Goal: Find contact information: Find contact information

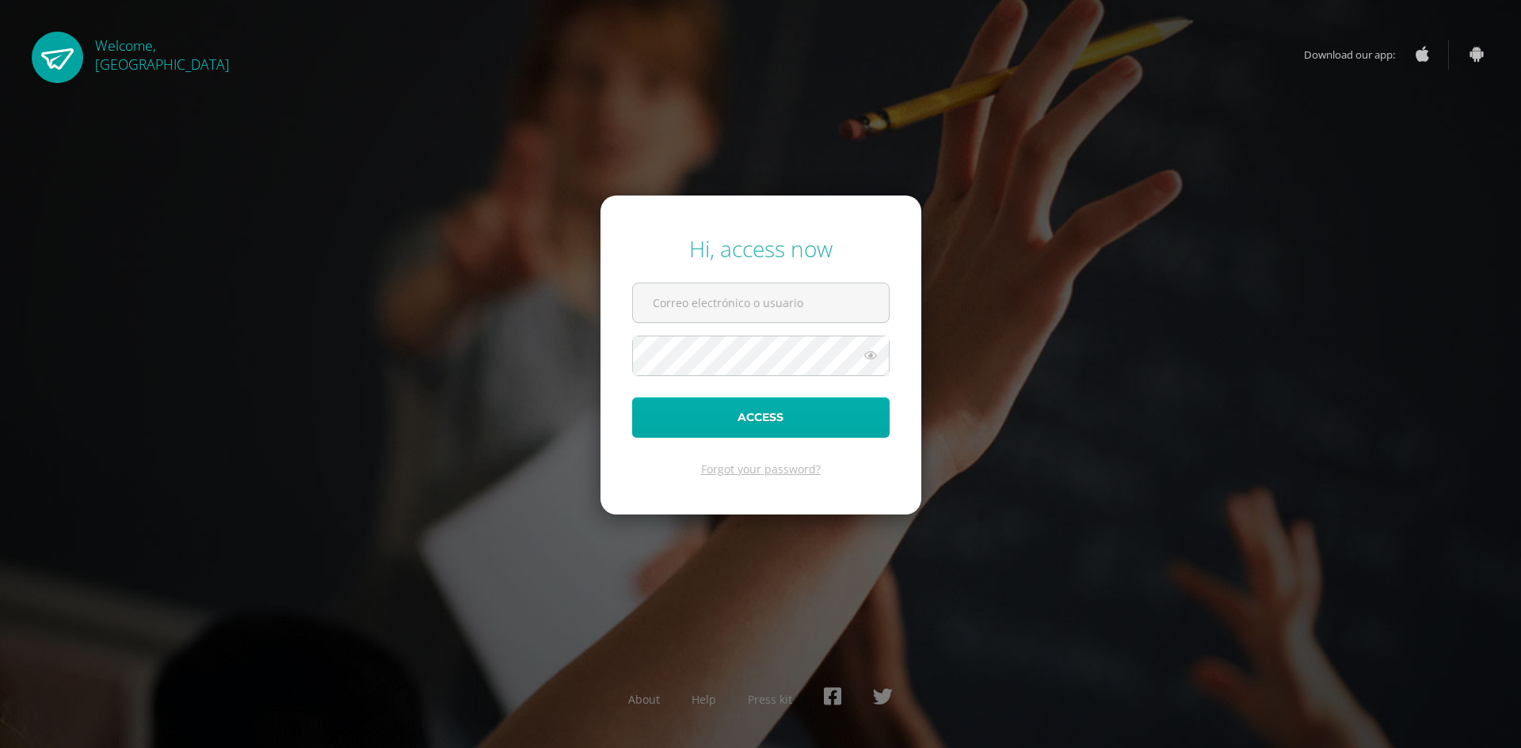
type input "patriciam@cig.edu.gt"
click at [728, 423] on button "Access" at bounding box center [760, 418] width 257 height 40
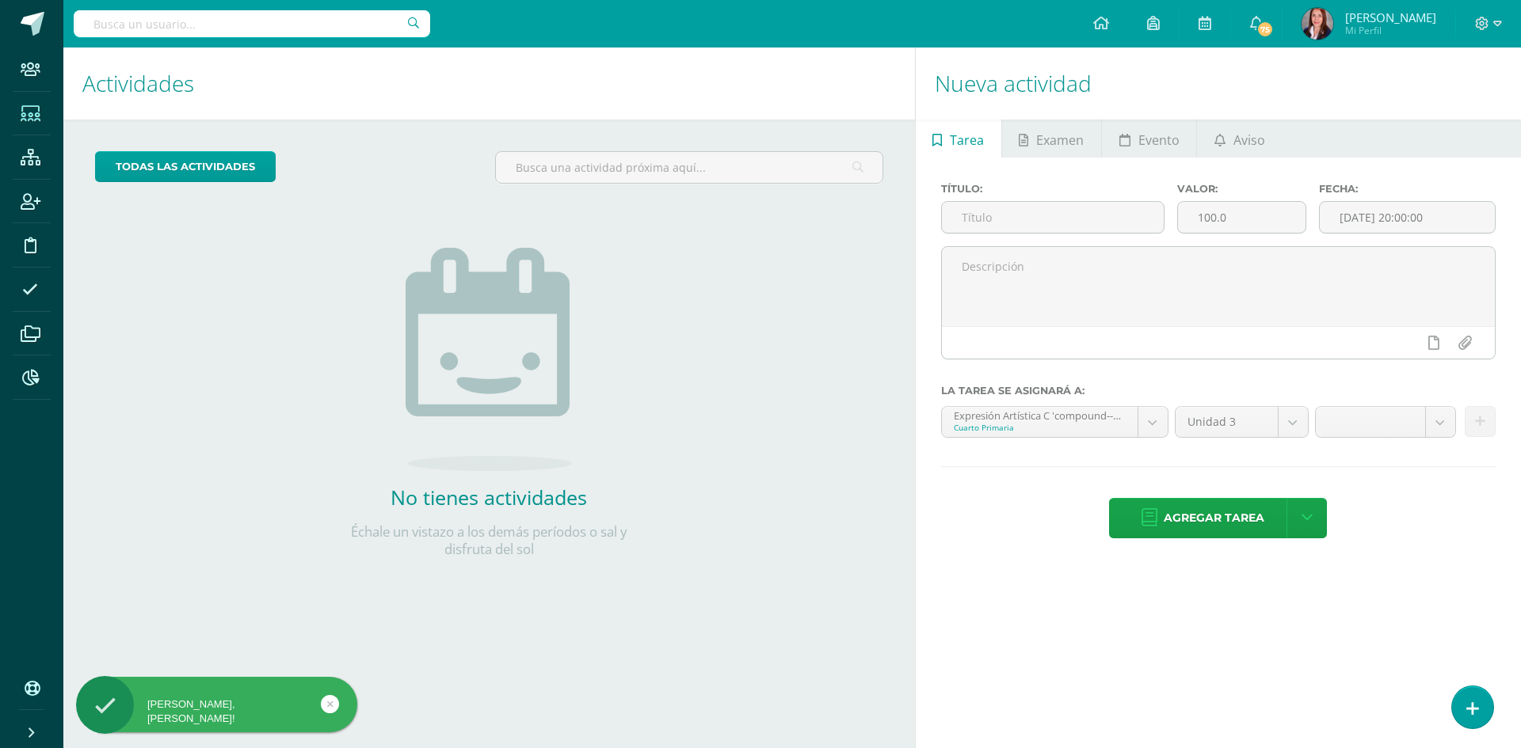
click at [18, 108] on span at bounding box center [31, 113] width 36 height 36
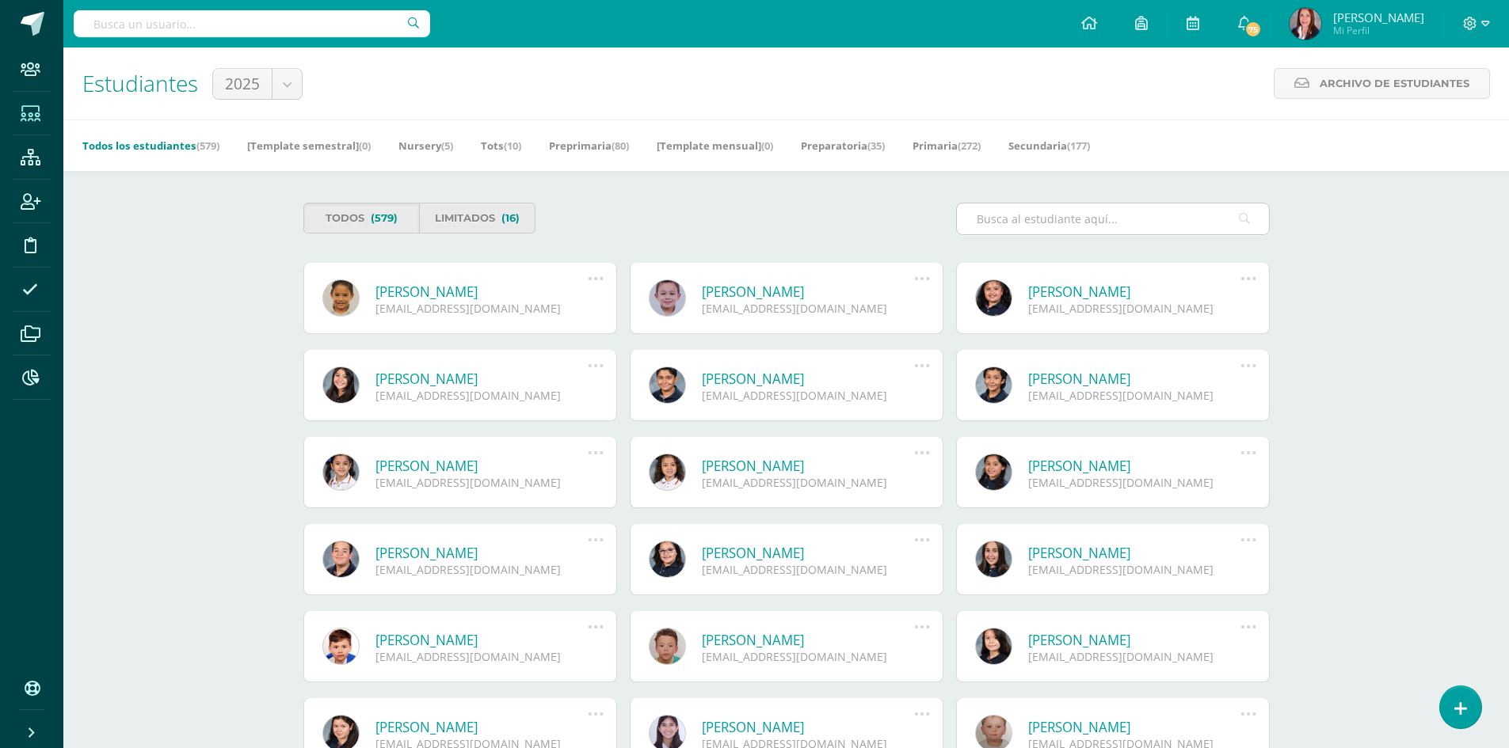
click at [995, 226] on input "text" at bounding box center [1113, 219] width 312 height 31
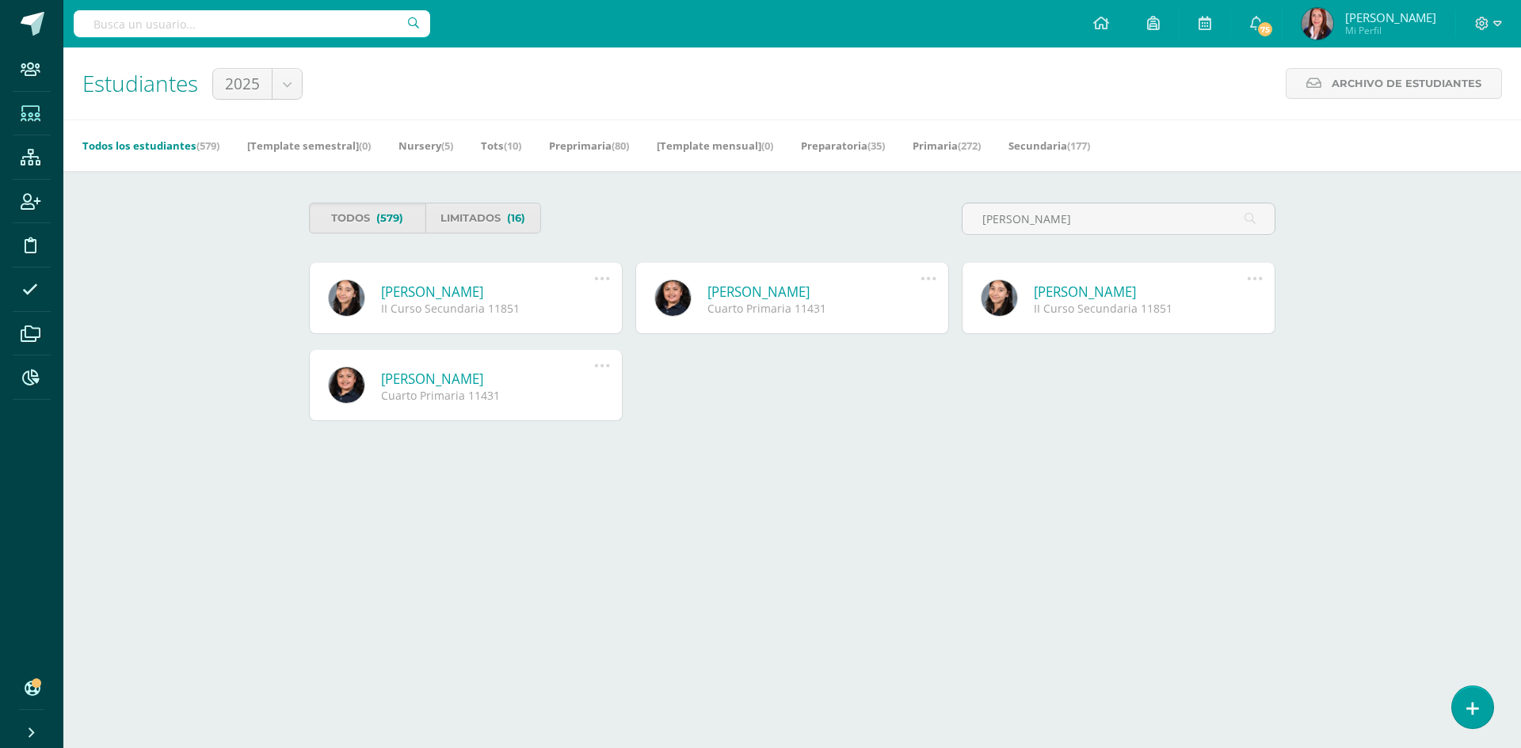
type input "jimena bedoya"
click at [457, 298] on link "Jimena Marisabel Bedoya López" at bounding box center [487, 292] width 213 height 18
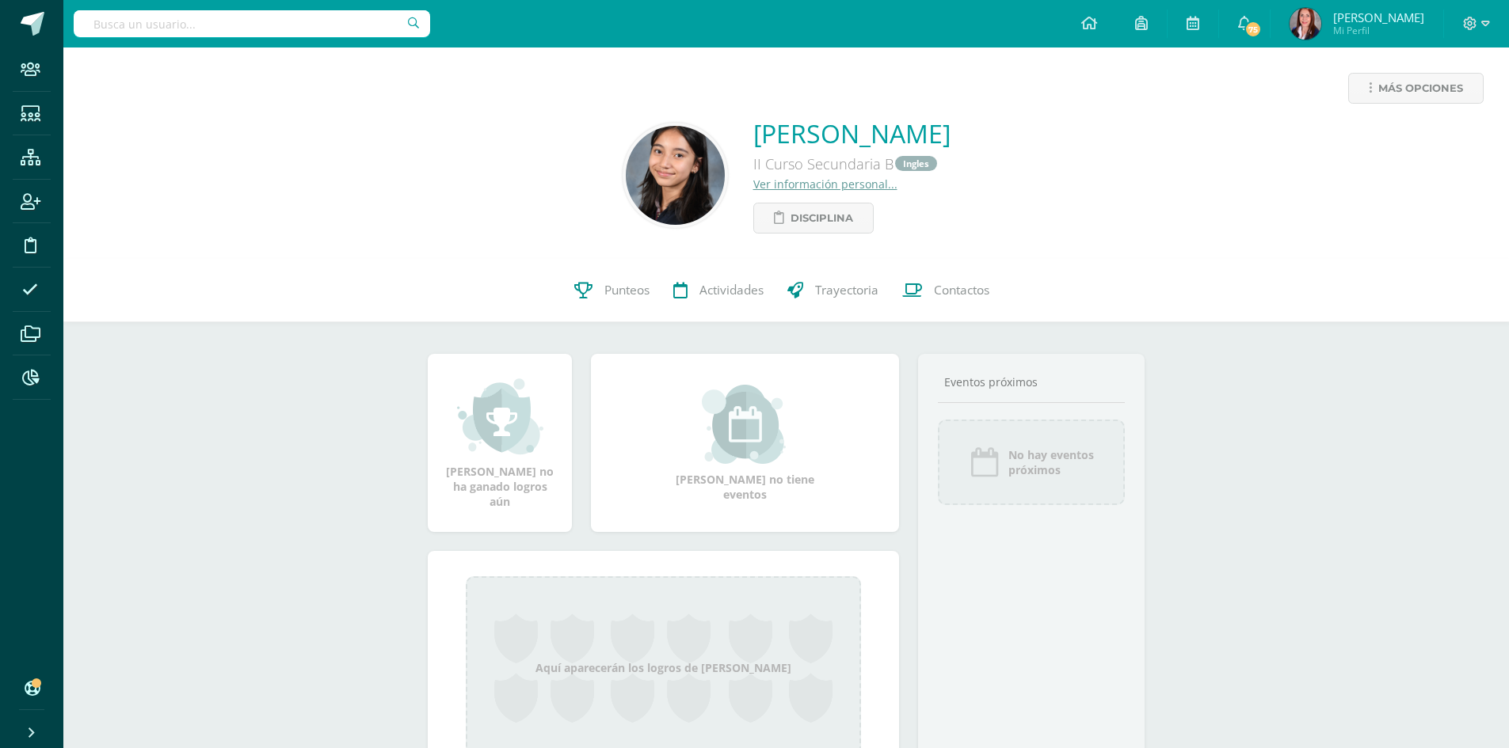
click at [753, 187] on link "Ver información personal..." at bounding box center [825, 184] width 144 height 15
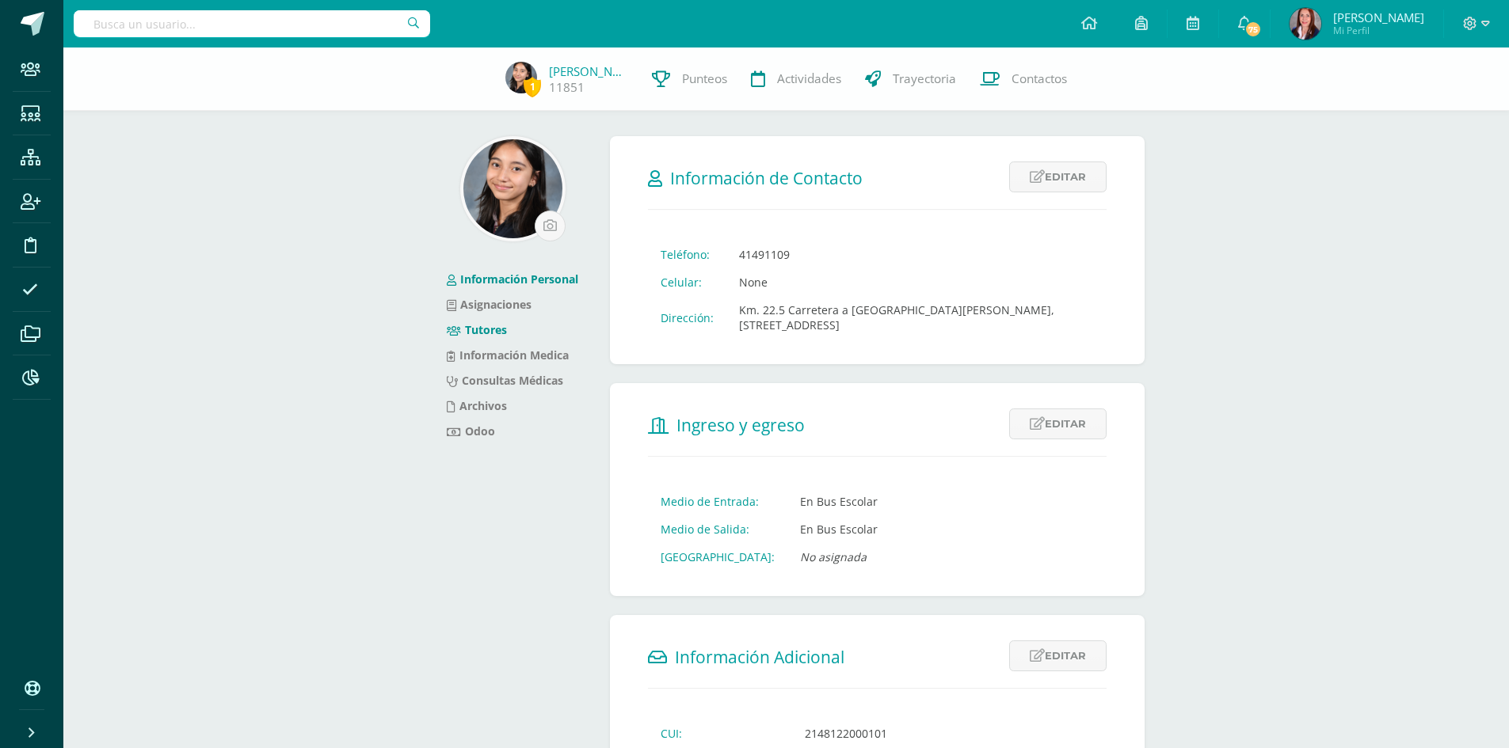
click at [494, 336] on link "Tutores" at bounding box center [477, 329] width 60 height 15
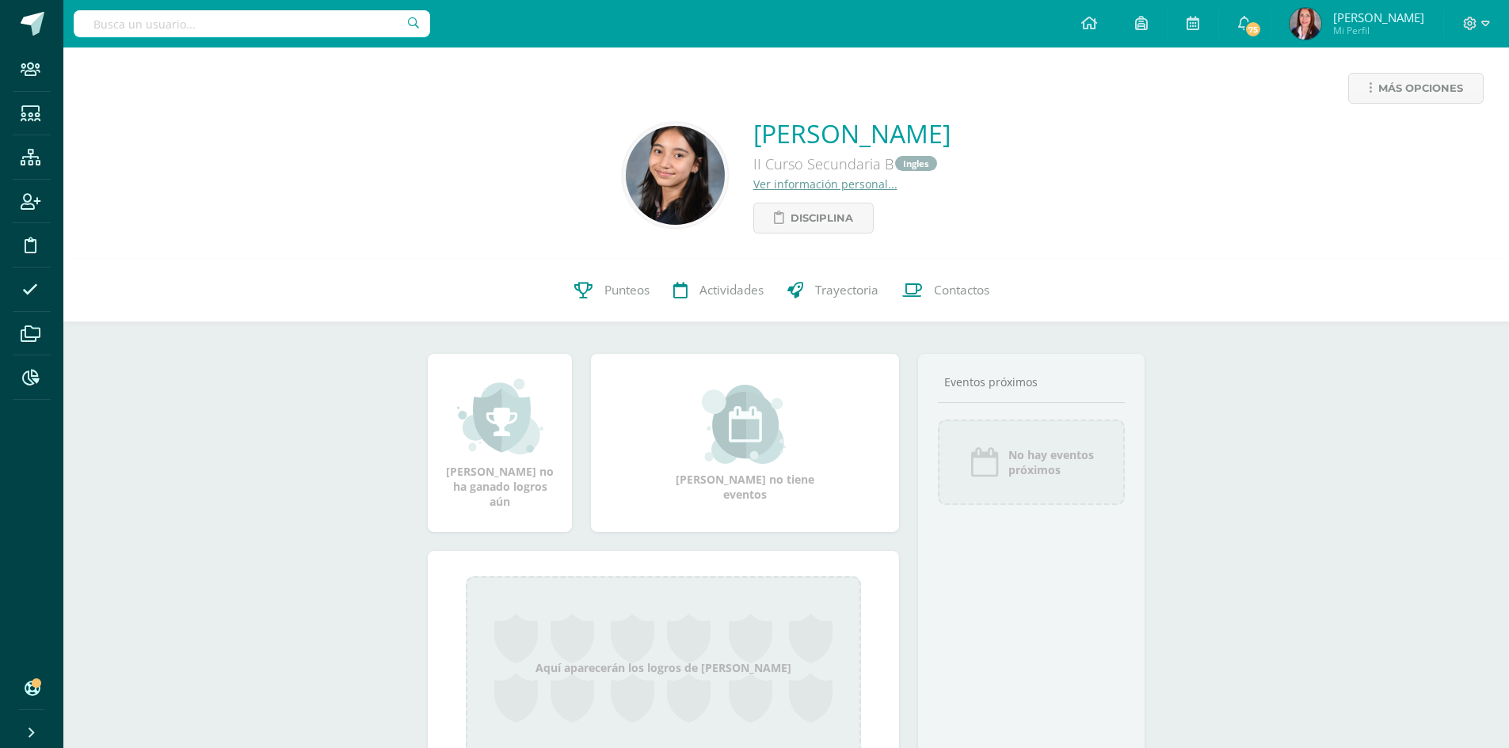
click at [143, 109] on div "Más opciones" at bounding box center [786, 95] width 1420 height 44
click at [31, 114] on icon at bounding box center [31, 114] width 20 height 16
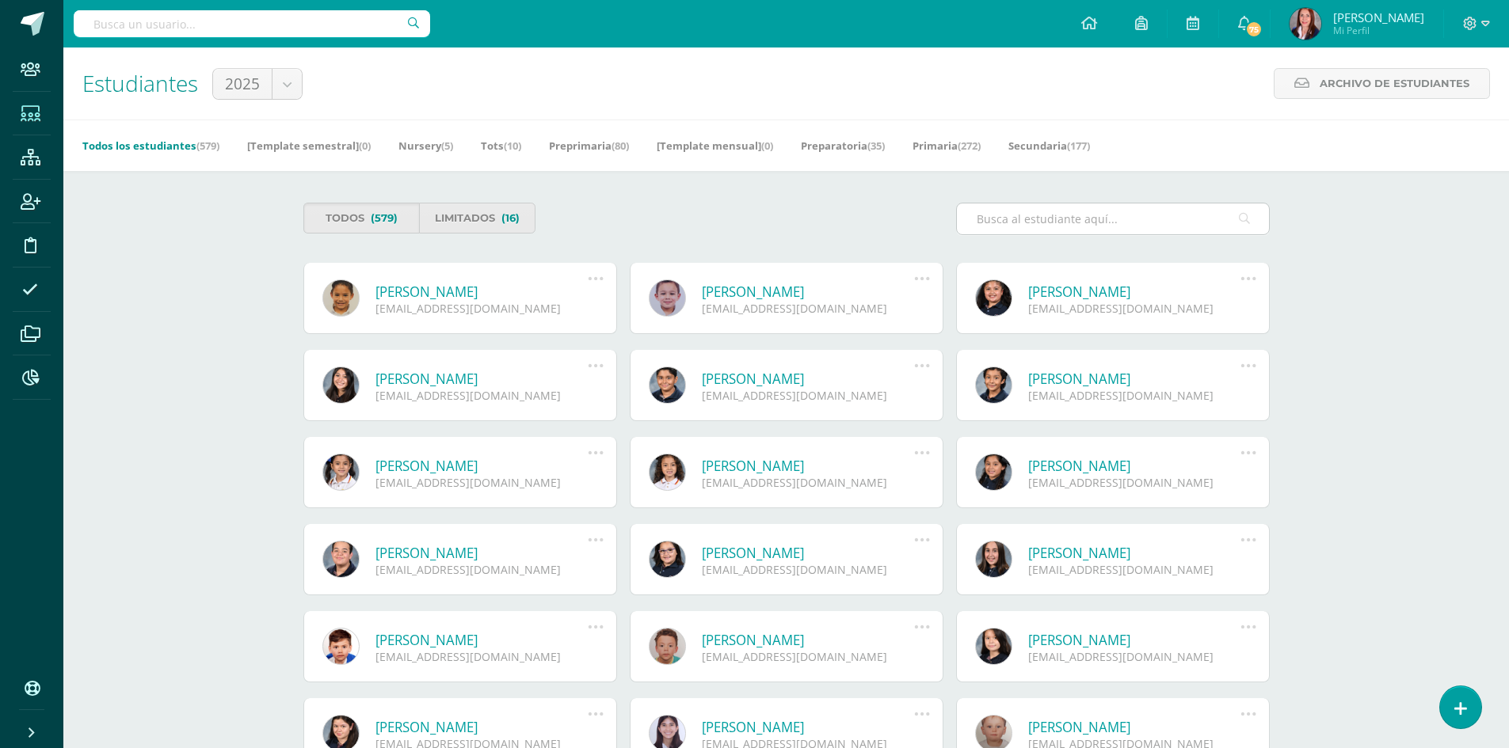
click at [987, 218] on input "text" at bounding box center [1113, 219] width 312 height 31
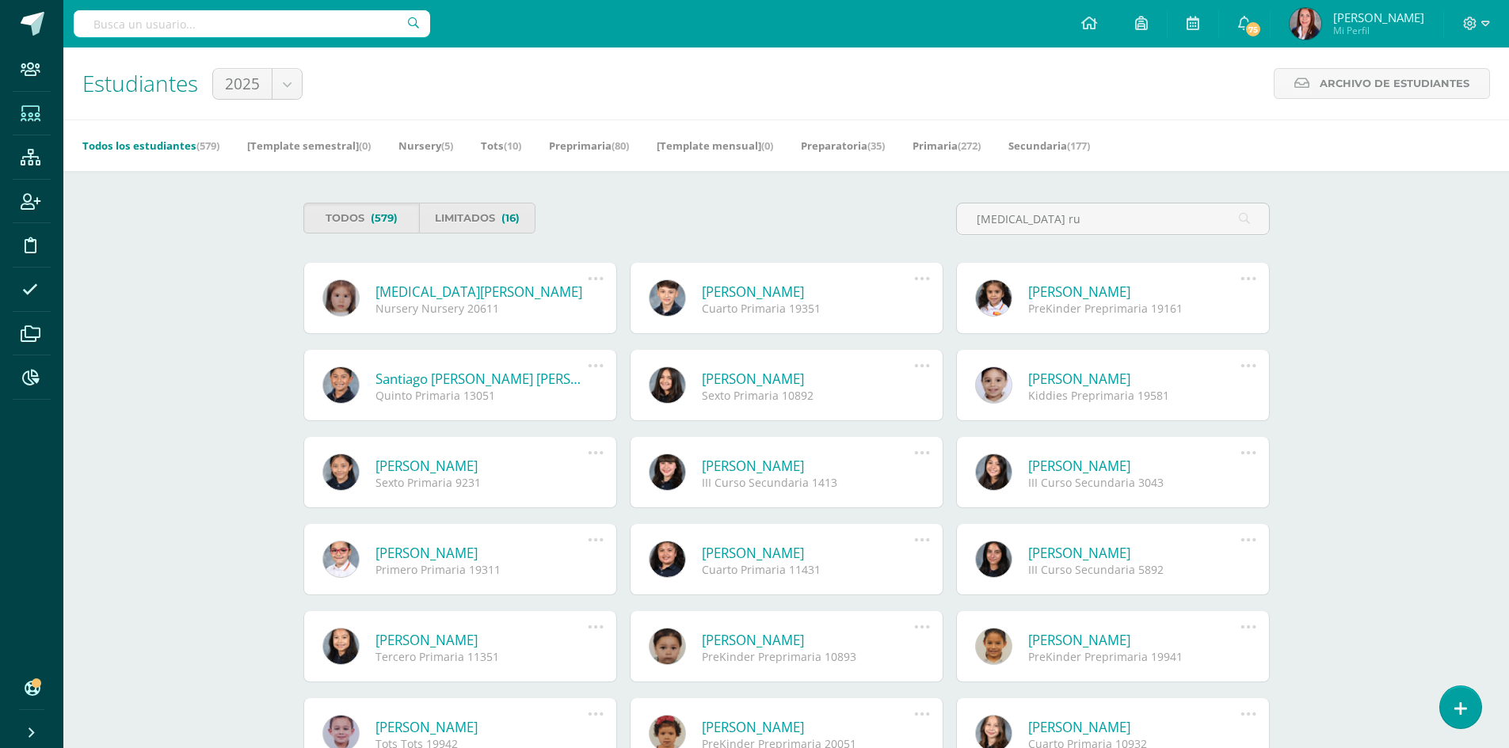
type input "allegra ru"
click at [496, 295] on link "[MEDICAL_DATA][PERSON_NAME]" at bounding box center [481, 292] width 213 height 18
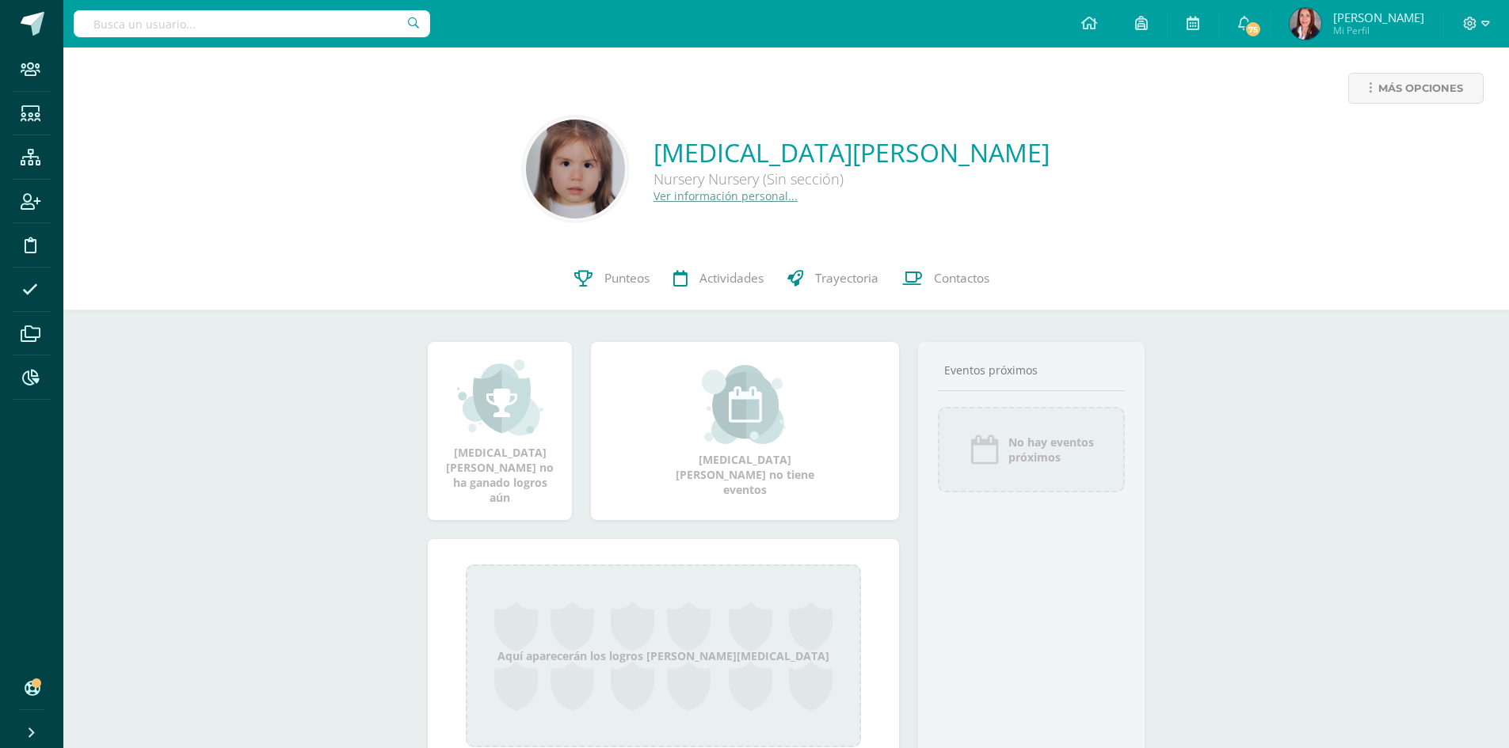
click at [778, 198] on link "Ver información personal..." at bounding box center [725, 196] width 144 height 15
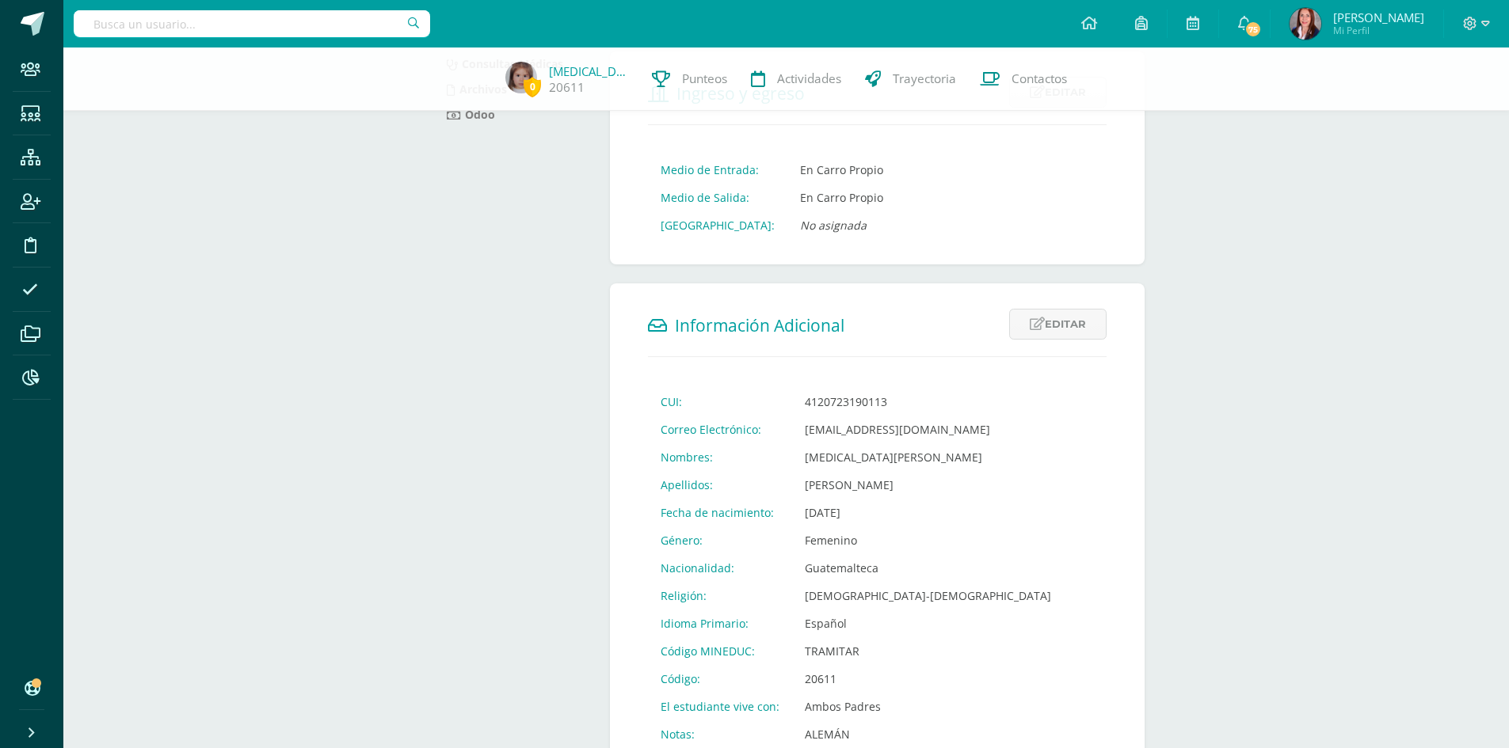
scroll to position [393, 0]
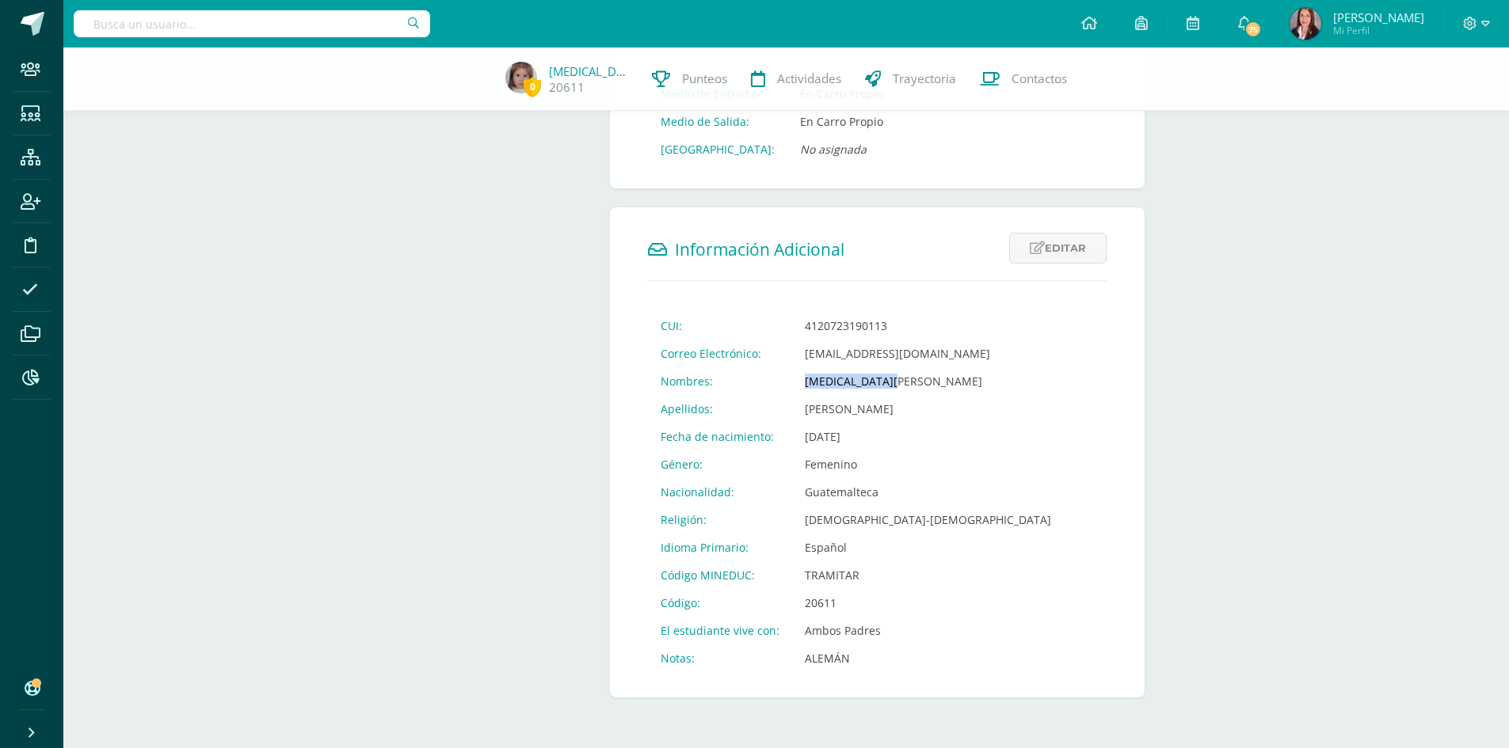
drag, startPoint x: 884, startPoint y: 379, endPoint x: 795, endPoint y: 381, distance: 88.7
click at [795, 381] on td "Allegra Daniela" at bounding box center [928, 382] width 272 height 28
copy td "Allegra Daniela"
drag, startPoint x: 878, startPoint y: 410, endPoint x: 798, endPoint y: 409, distance: 80.8
click at [798, 409] on td "Rubio Chávez" at bounding box center [928, 409] width 272 height 28
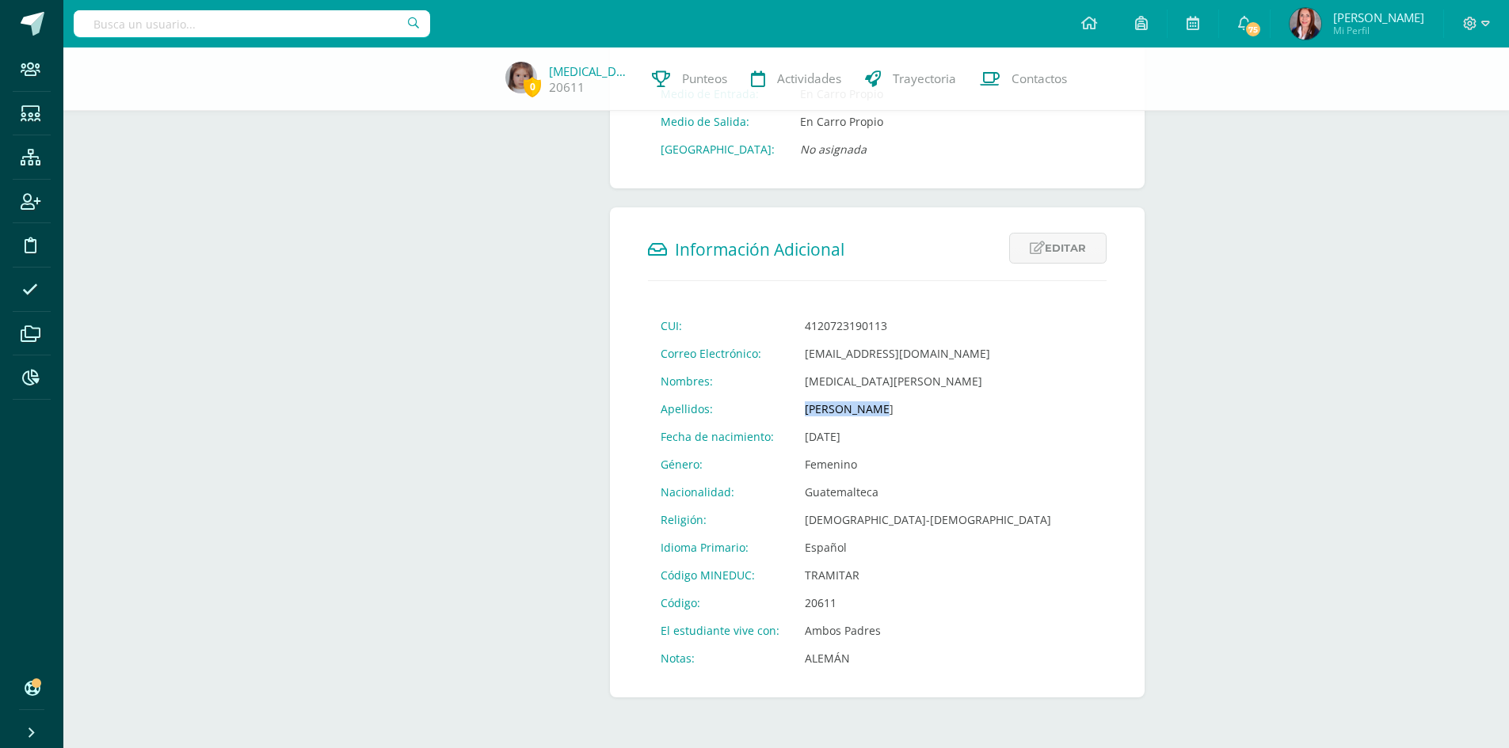
copy td "Rubio Chávez"
drag, startPoint x: 839, startPoint y: 606, endPoint x: 790, endPoint y: 605, distance: 49.1
click at [792, 605] on td "20611" at bounding box center [928, 603] width 272 height 28
copy td "20611"
drag, startPoint x: 894, startPoint y: 324, endPoint x: 795, endPoint y: 326, distance: 99.0
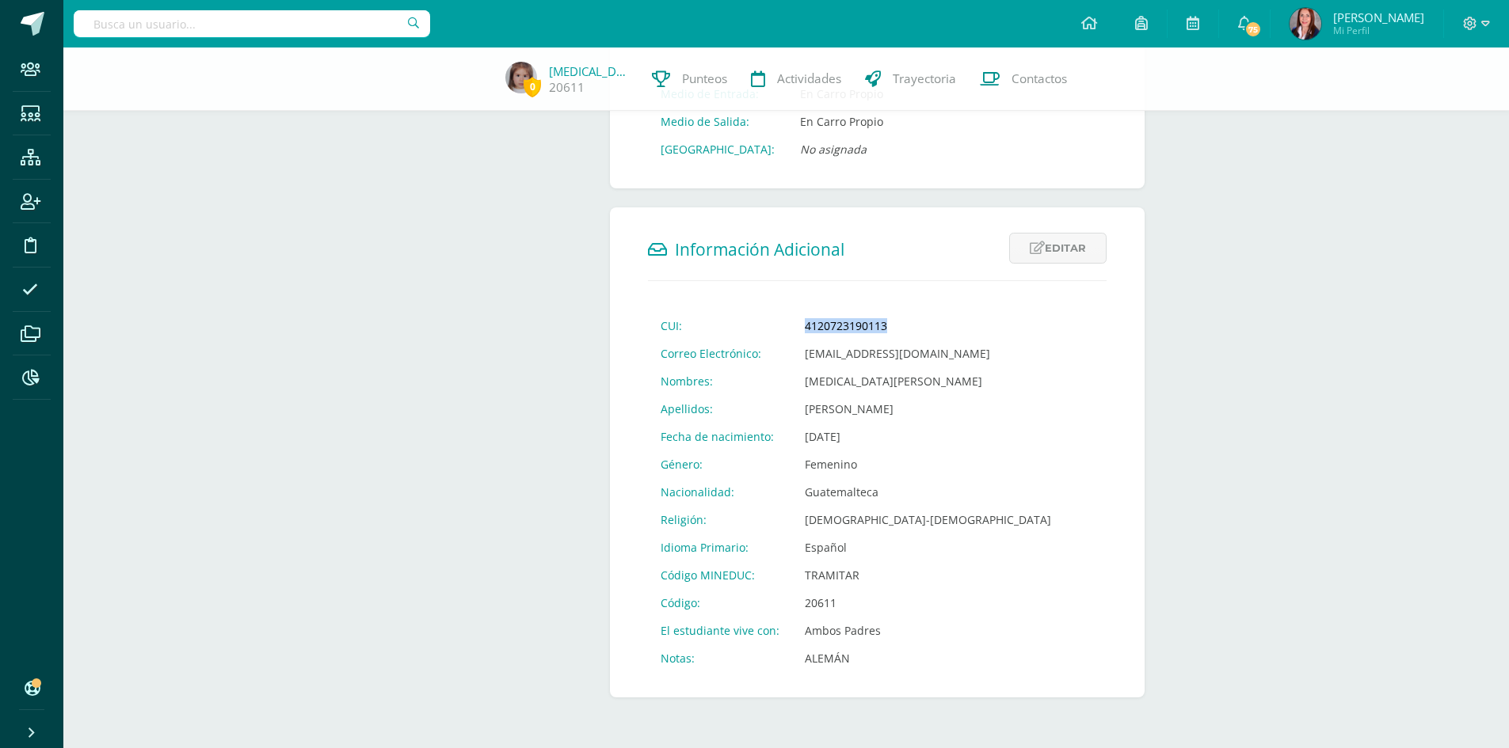
click at [795, 326] on td "4120723190113" at bounding box center [928, 326] width 272 height 28
copy td "4120723190113"
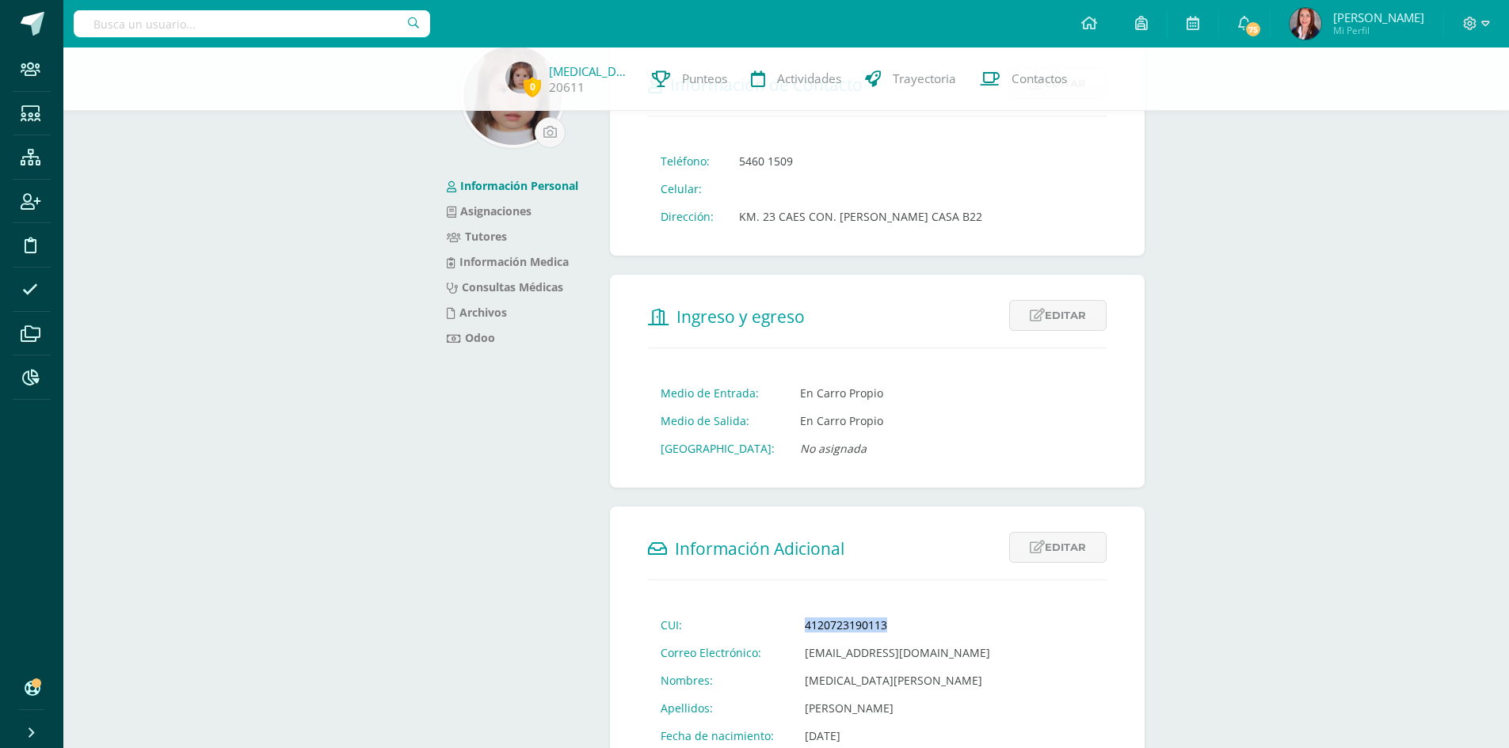
scroll to position [0, 0]
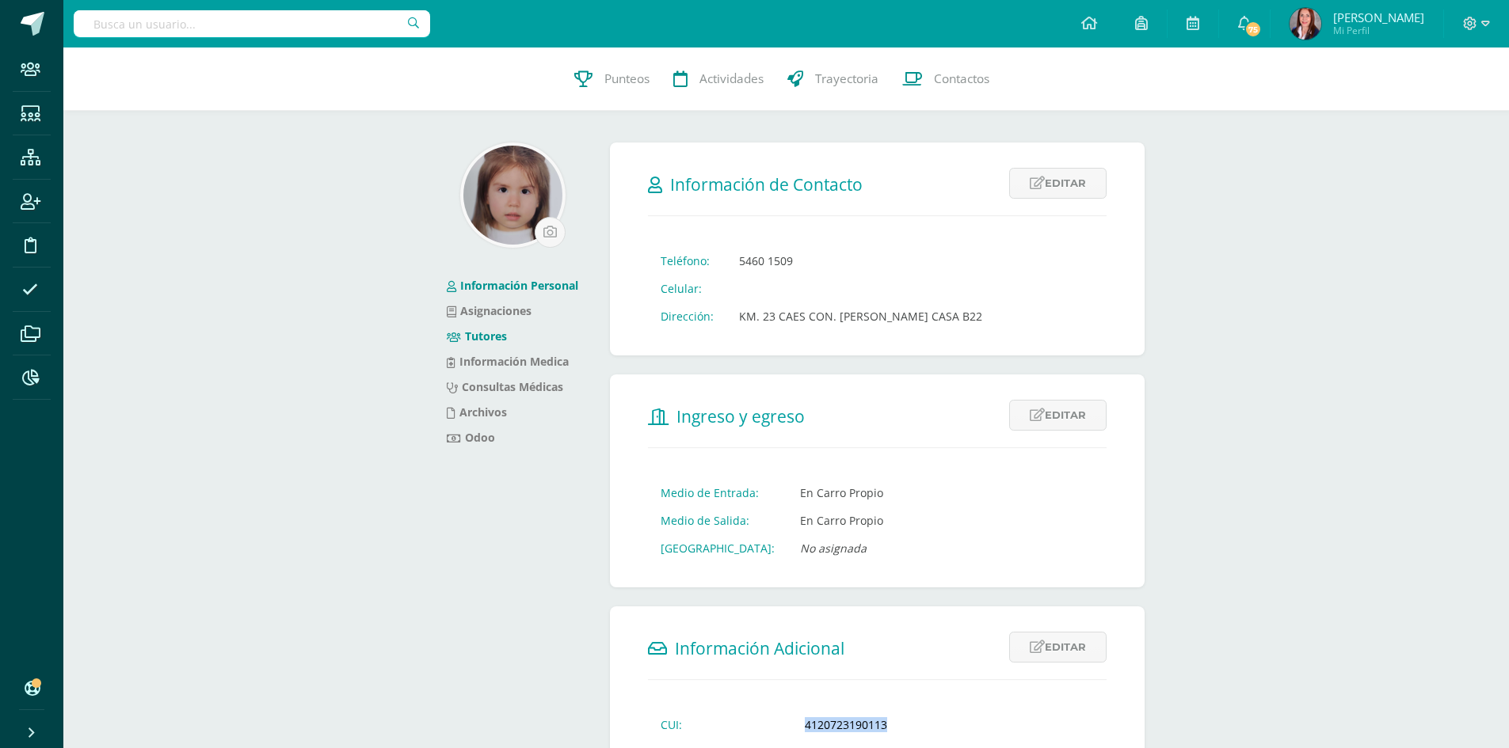
click at [478, 340] on link "Tutores" at bounding box center [477, 336] width 60 height 15
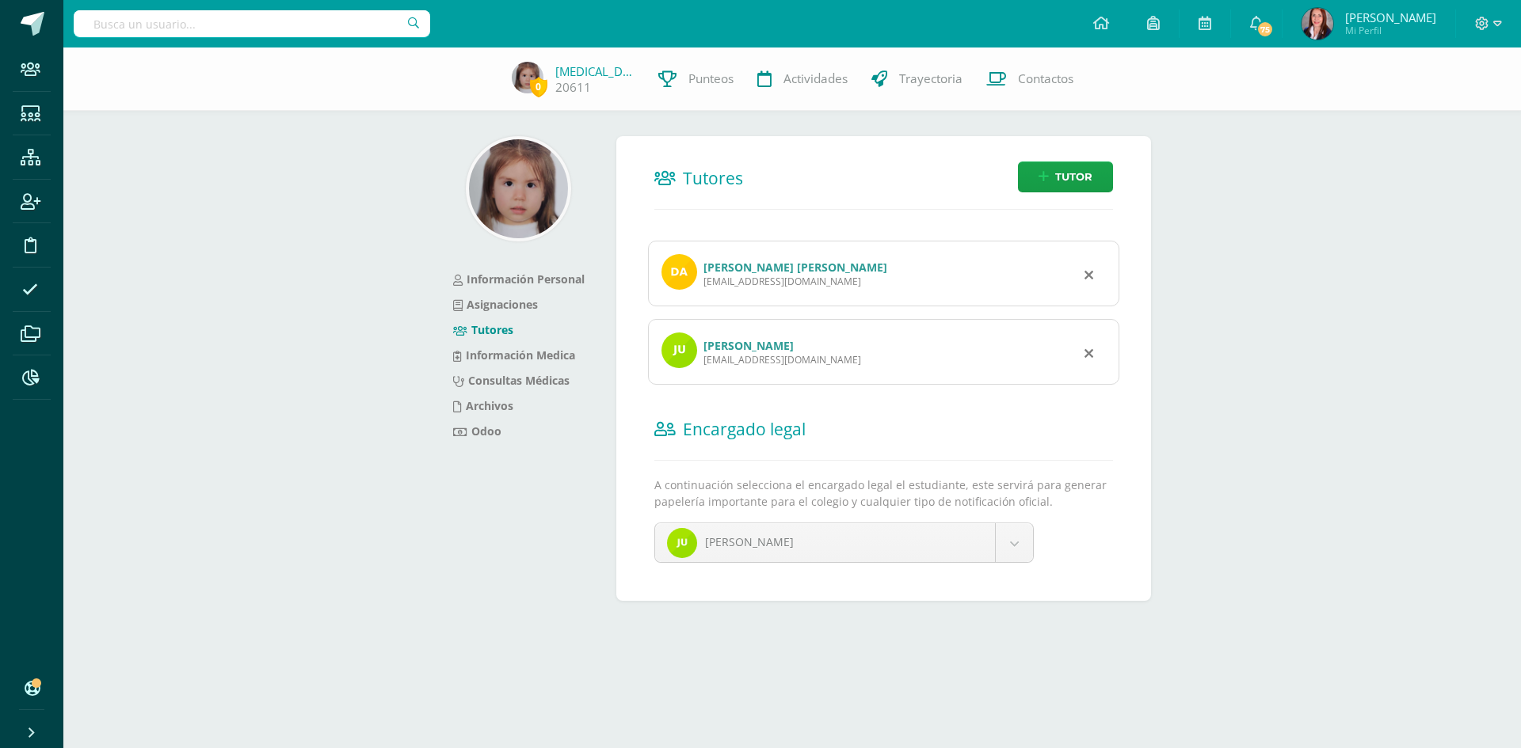
click at [844, 269] on link "DANIELA ALEJANDRA CHÁVEZ GARRIDO DE RUBIO" at bounding box center [795, 267] width 184 height 15
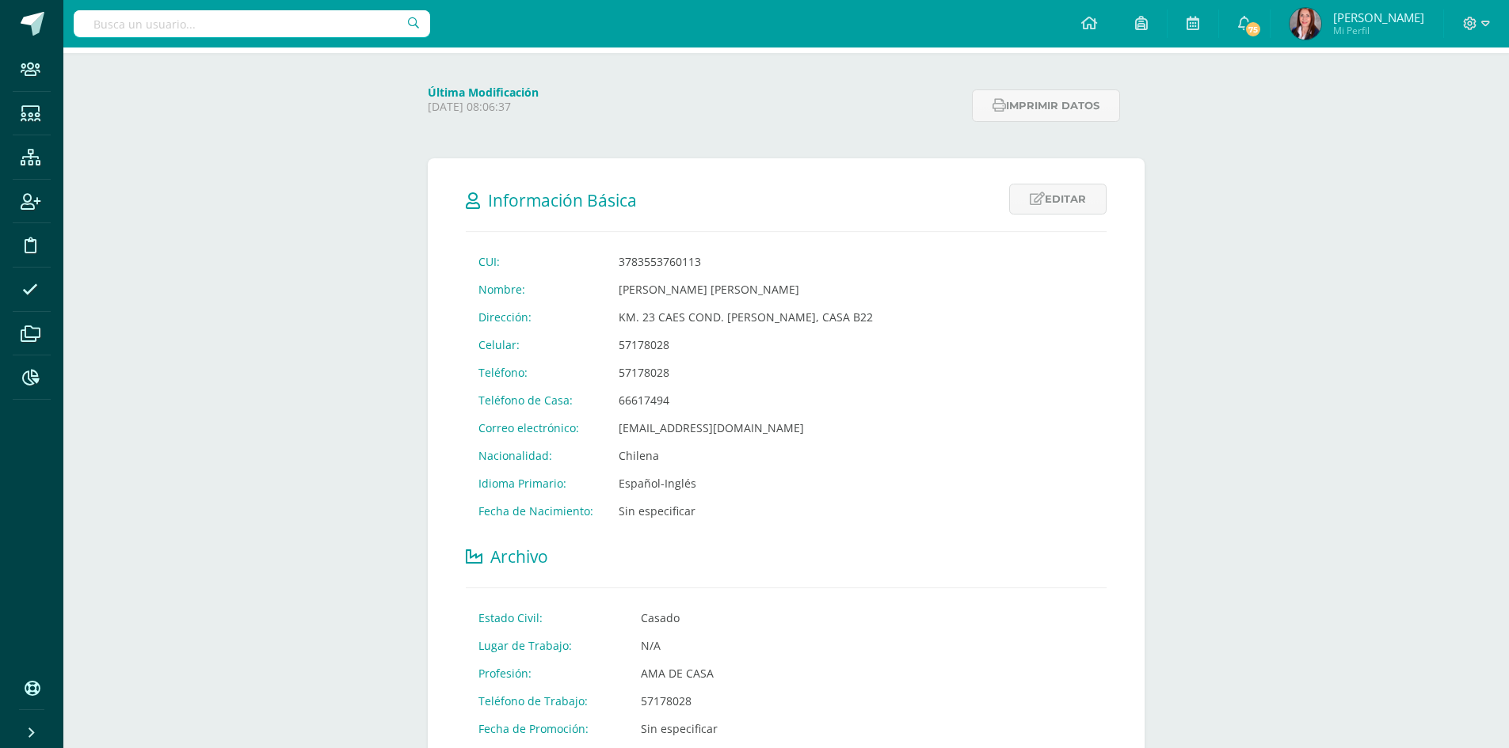
scroll to position [238, 0]
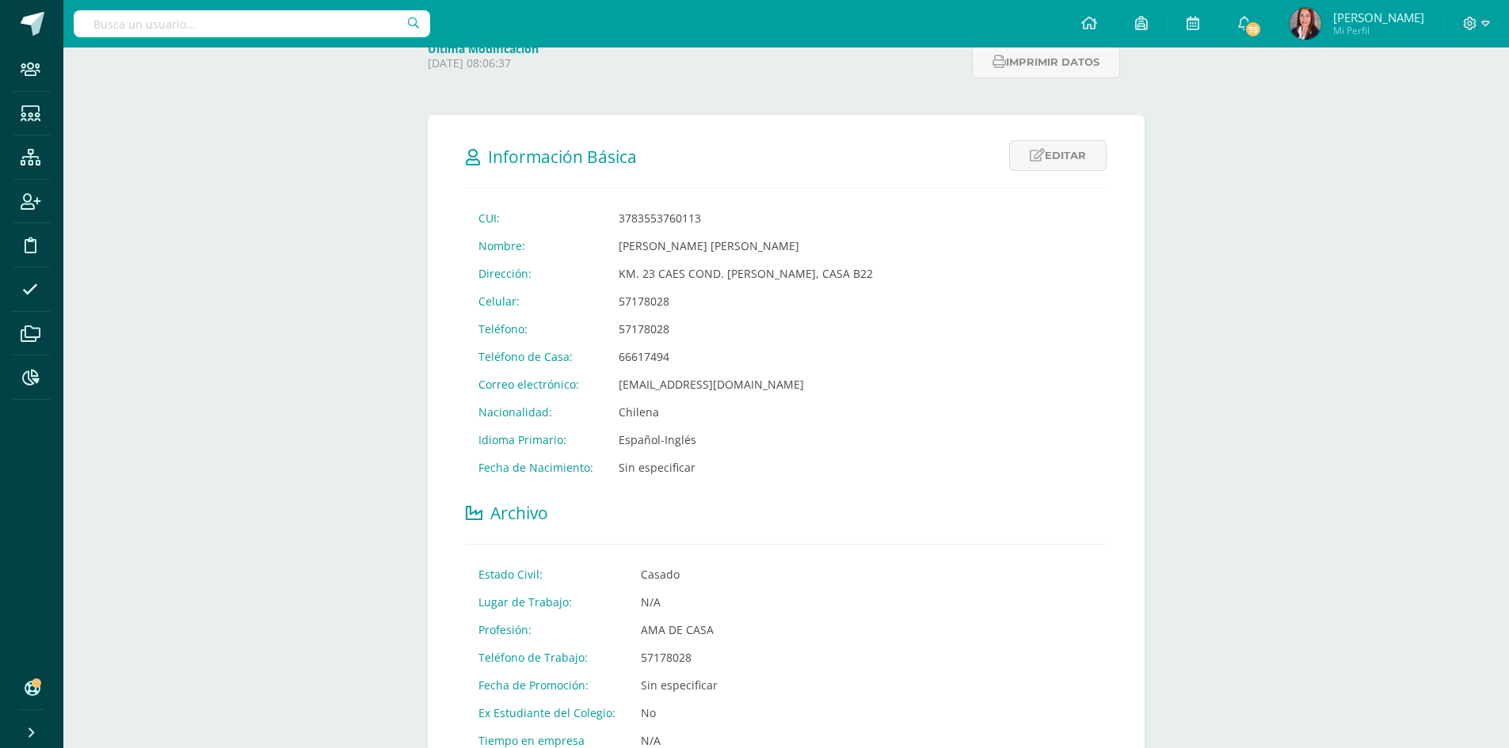
drag, startPoint x: 874, startPoint y: 248, endPoint x: 611, endPoint y: 244, distance: 262.2
click at [611, 244] on td "[PERSON_NAME] [PERSON_NAME]" at bounding box center [746, 246] width 280 height 28
copy td "[PERSON_NAME] [PERSON_NAME]"
drag, startPoint x: 779, startPoint y: 383, endPoint x: 618, endPoint y: 385, distance: 161.6
click at [618, 385] on td "[EMAIL_ADDRESS][DOMAIN_NAME]" at bounding box center [746, 385] width 280 height 28
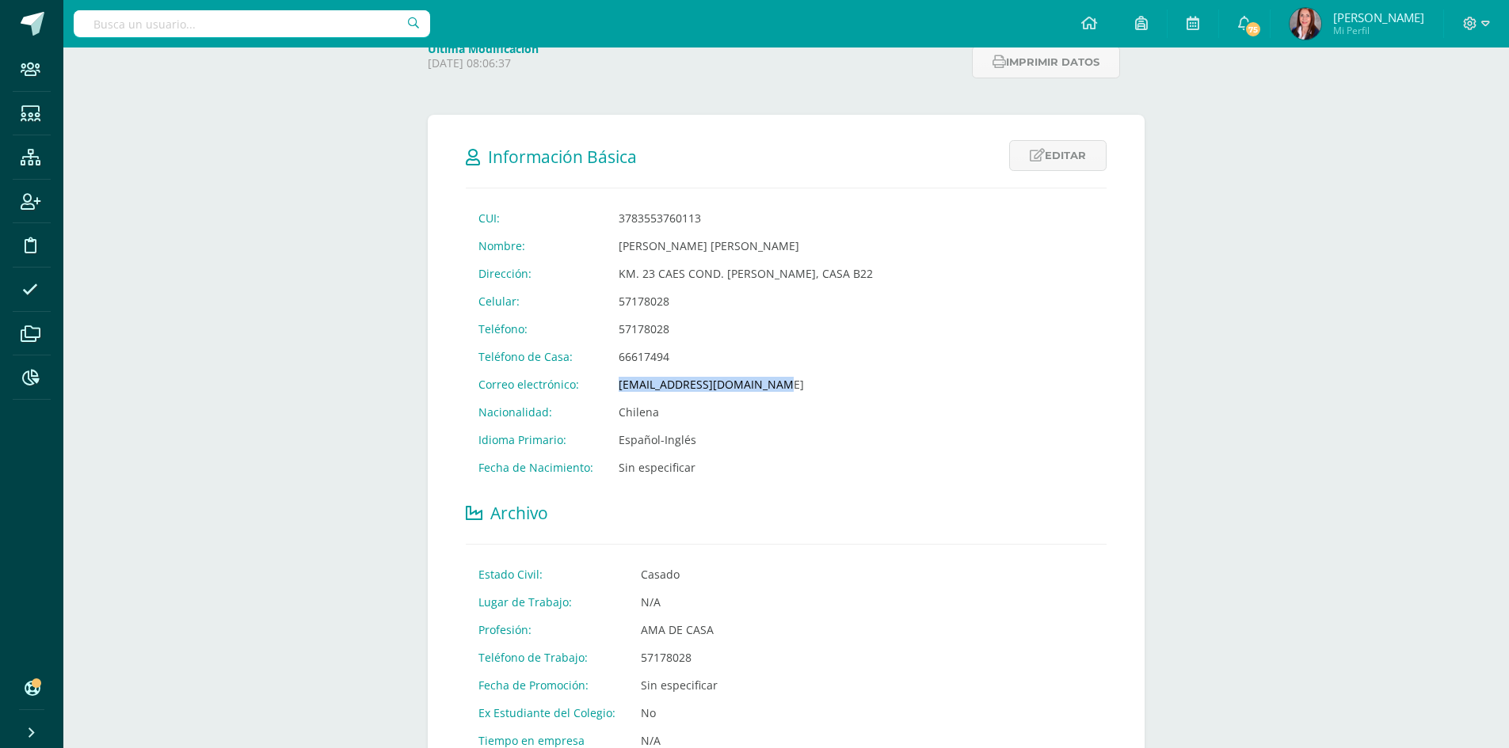
copy td "[EMAIL_ADDRESS][DOMAIN_NAME]"
drag, startPoint x: 894, startPoint y: 276, endPoint x: 611, endPoint y: 279, distance: 283.6
click at [611, 279] on td "KM. 23 CAES COND. BOSQUES DE CAPELO, CASA B22" at bounding box center [746, 274] width 280 height 28
copy td "KM. 23 CAES COND. [PERSON_NAME], CASA B22"
drag, startPoint x: 668, startPoint y: 303, endPoint x: 593, endPoint y: 304, distance: 75.3
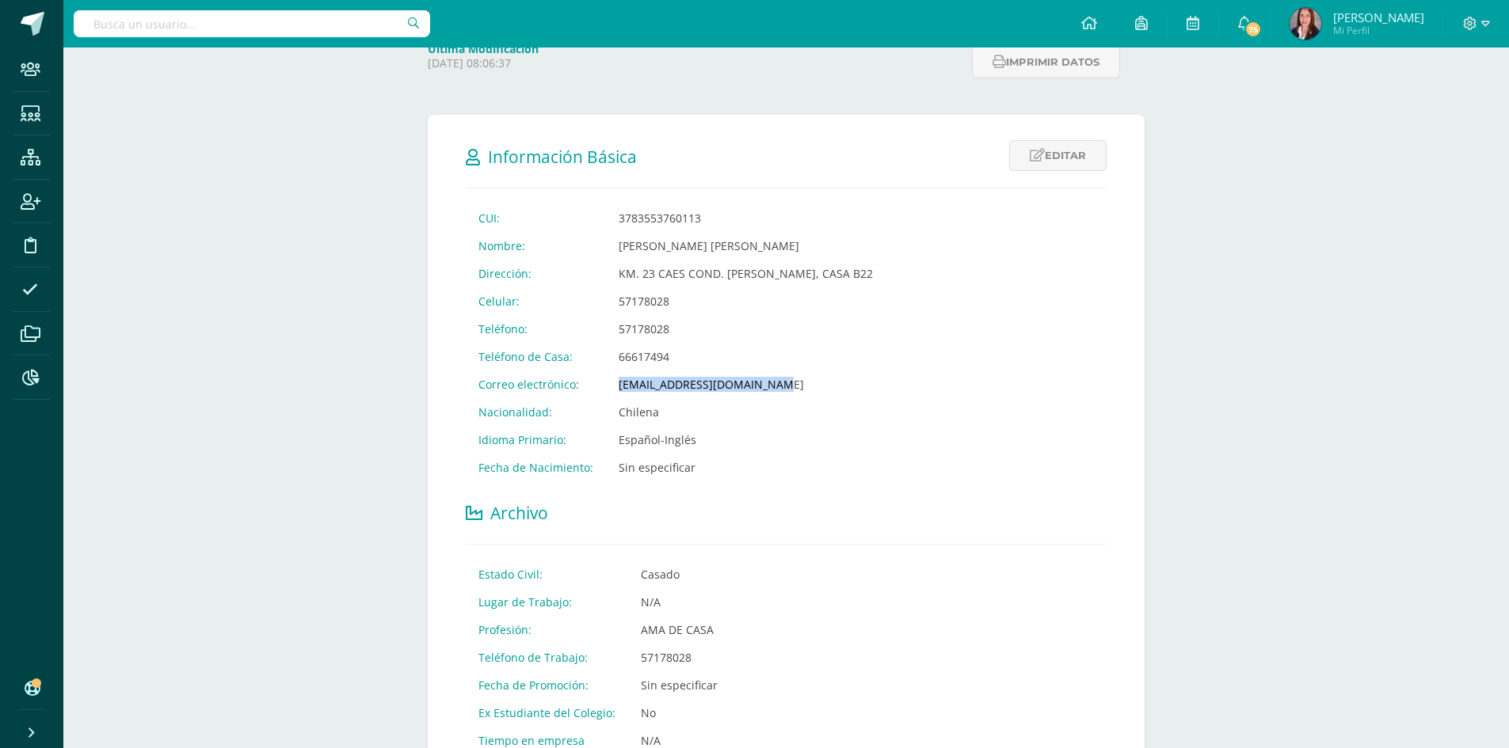
click at [593, 304] on tr "Celular: 57178028" at bounding box center [676, 302] width 420 height 28
copy tr "57178028"
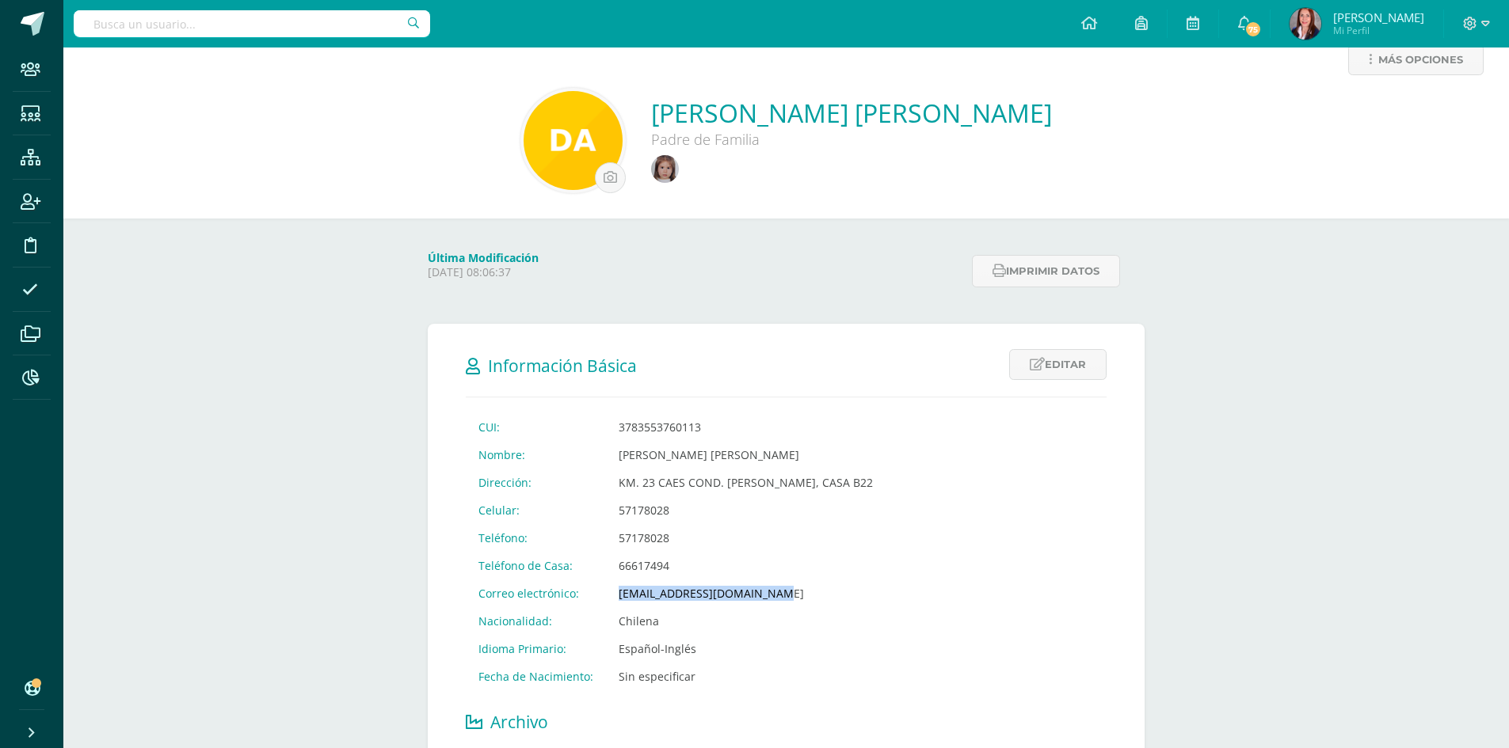
scroll to position [0, 0]
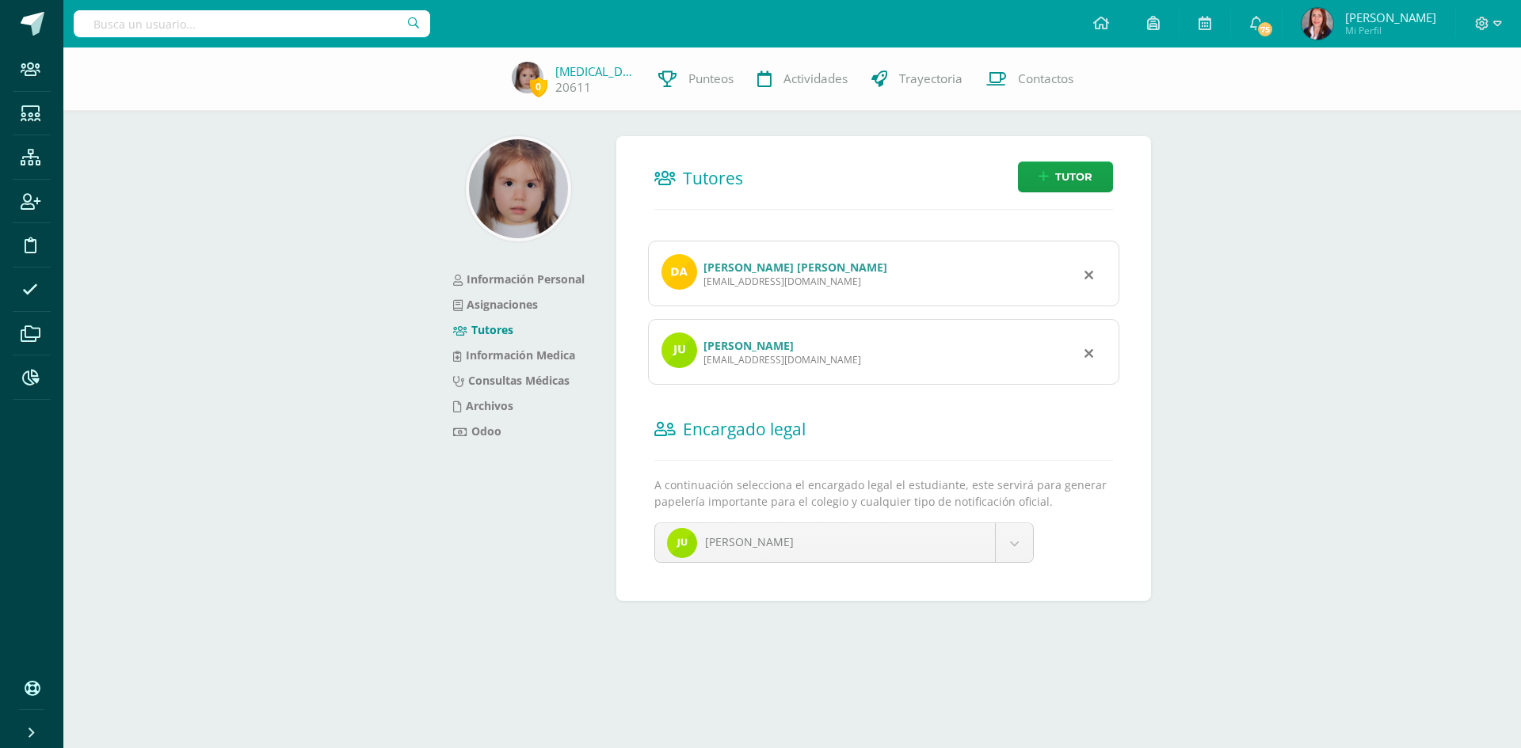
click at [775, 346] on link "[PERSON_NAME]" at bounding box center [748, 345] width 90 height 15
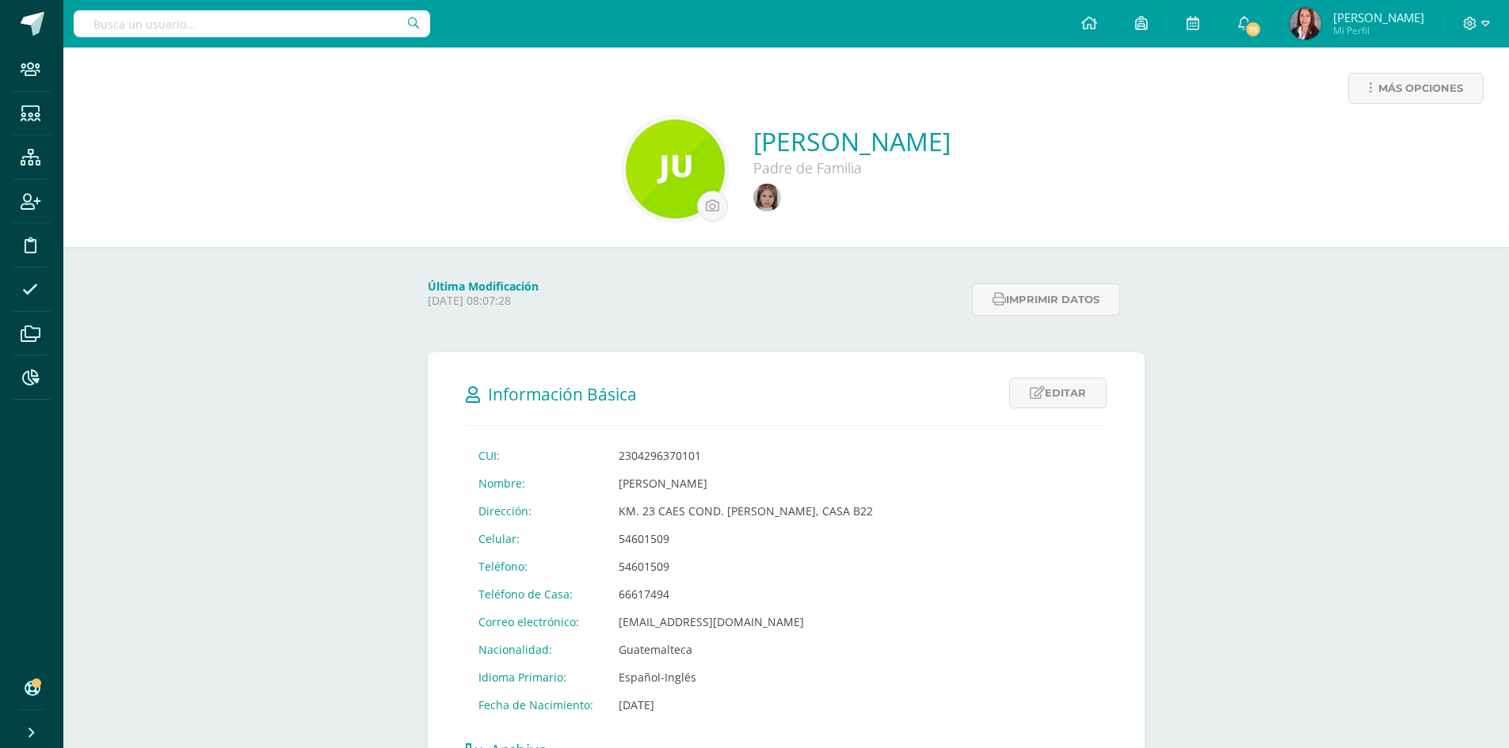
drag, startPoint x: 769, startPoint y: 480, endPoint x: 596, endPoint y: 482, distance: 173.5
click at [596, 482] on tr "Nombre: [PERSON_NAME]" at bounding box center [676, 484] width 420 height 28
copy tr "[PERSON_NAME]"
drag, startPoint x: 724, startPoint y: 626, endPoint x: 631, endPoint y: 621, distance: 92.8
click at [613, 626] on td "[EMAIL_ADDRESS][DOMAIN_NAME]" at bounding box center [746, 622] width 280 height 28
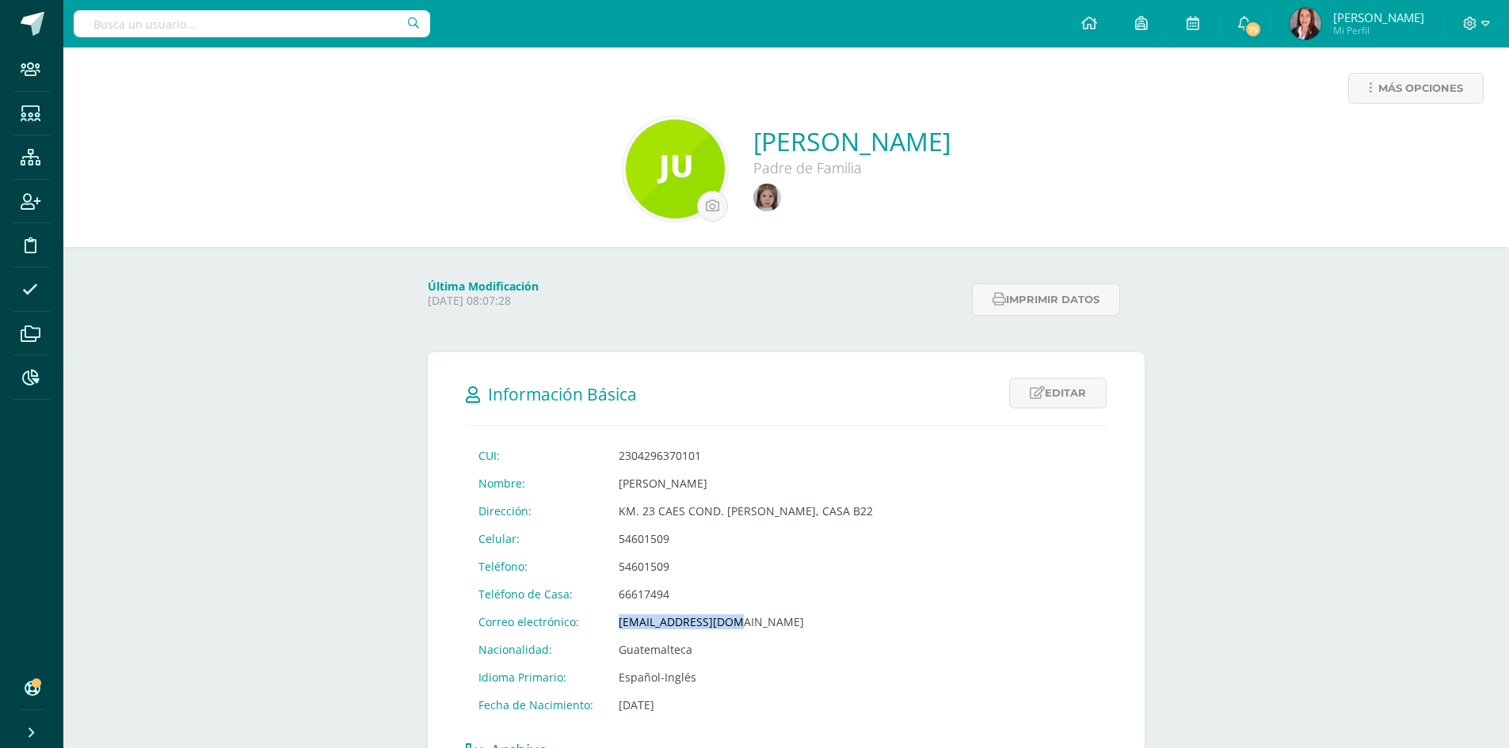
copy td "[EMAIL_ADDRESS][DOMAIN_NAME]"
drag, startPoint x: 894, startPoint y: 511, endPoint x: 615, endPoint y: 520, distance: 279.0
click at [615, 520] on td "KM. 23 CAES COND. [PERSON_NAME], CASA B22" at bounding box center [746, 511] width 280 height 28
copy td "KM. 23 CAES COND. [PERSON_NAME], CASA B22"
drag, startPoint x: 672, startPoint y: 543, endPoint x: 611, endPoint y: 541, distance: 61.0
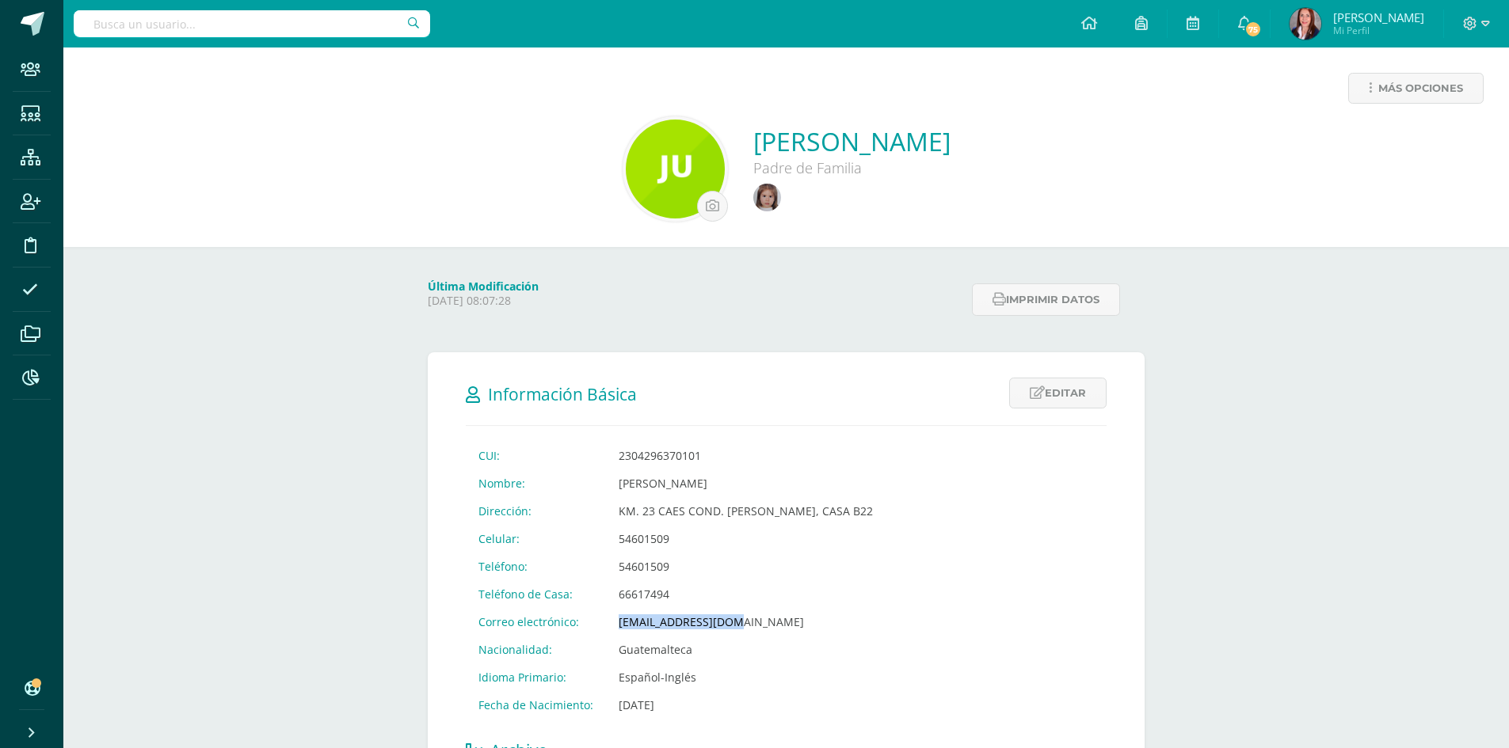
click at [611, 541] on td "54601509" at bounding box center [746, 539] width 280 height 28
copy td "54601509"
